Goal: Information Seeking & Learning: Check status

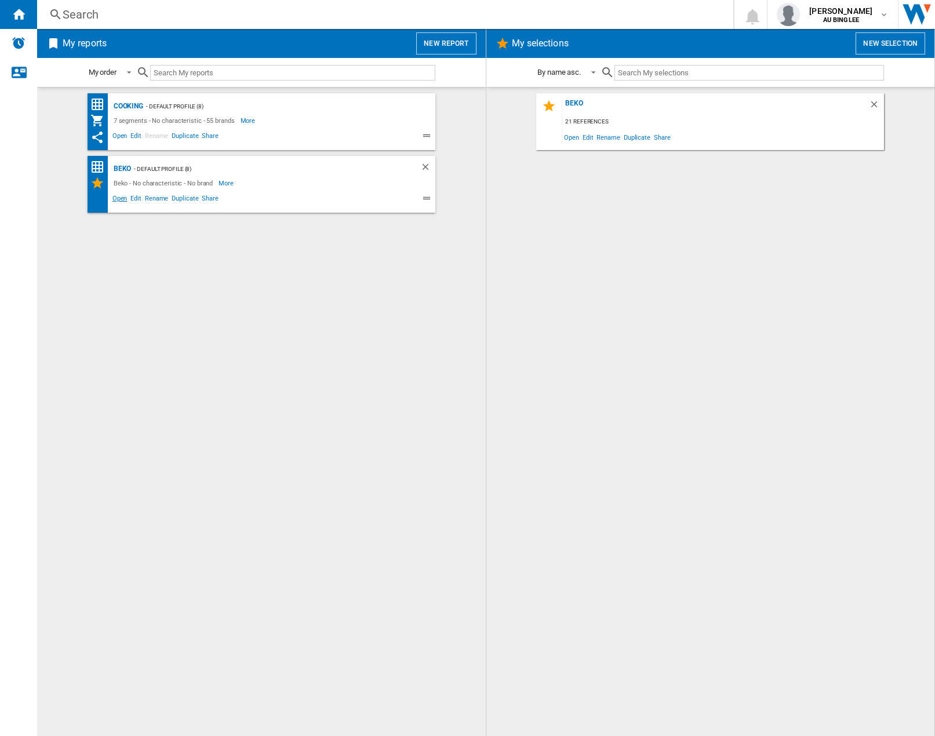
click at [115, 198] on span "Open" at bounding box center [120, 200] width 19 height 14
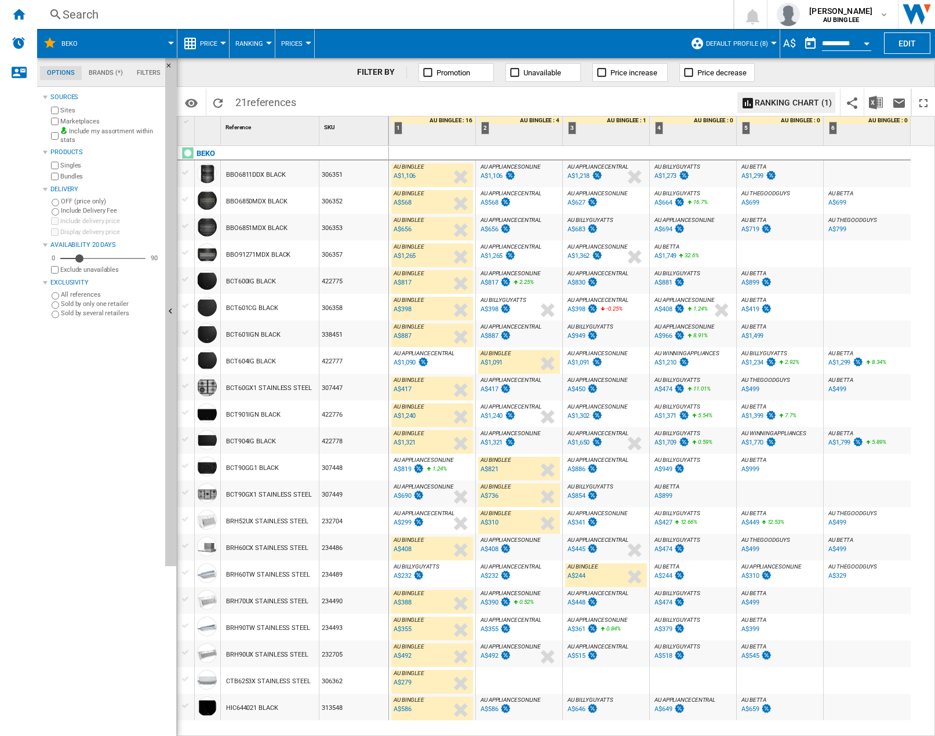
click at [396, 493] on div "A$690" at bounding box center [403, 496] width 18 height 8
click at [473, 581] on div "AU BILLYGUYATTS : AU BILLYGUYATTS -4.9 % A$232 % N/A AU BILLYGUYATTS : AU BILLY…" at bounding box center [432, 574] width 86 height 27
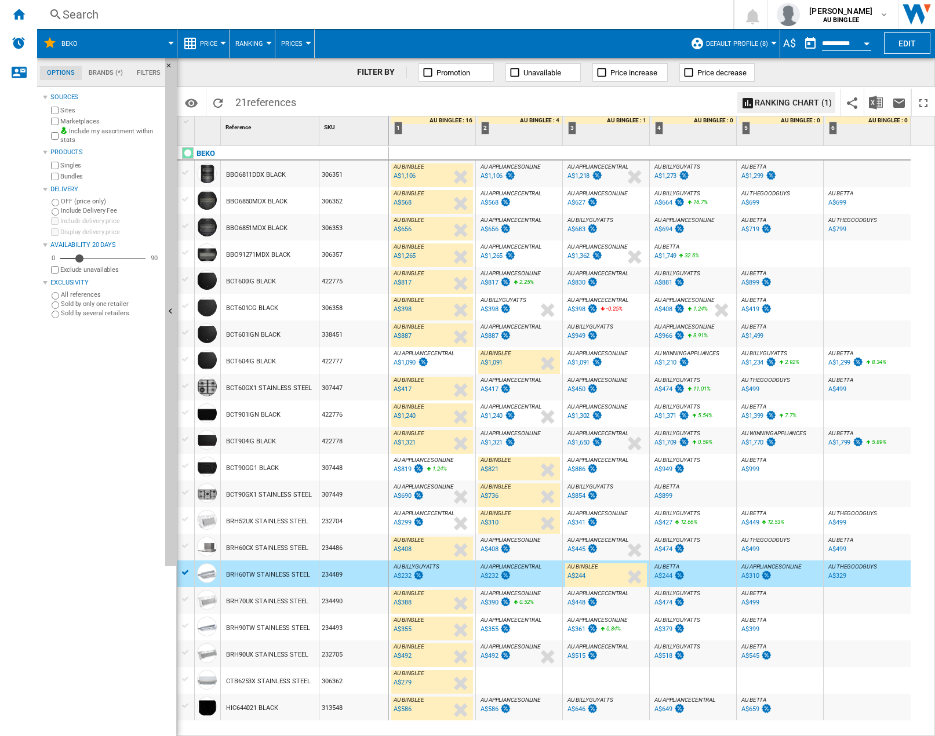
click at [494, 573] on div "A$232" at bounding box center [490, 576] width 18 height 8
